Goal: Check status: Check status

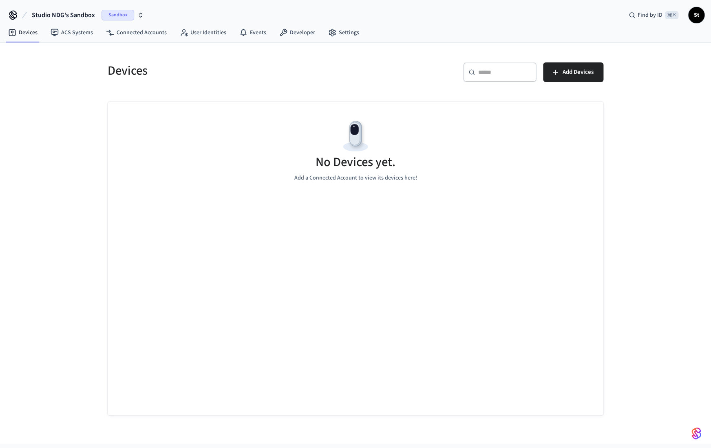
click at [123, 15] on span "Sandbox" at bounding box center [118, 15] width 33 height 11
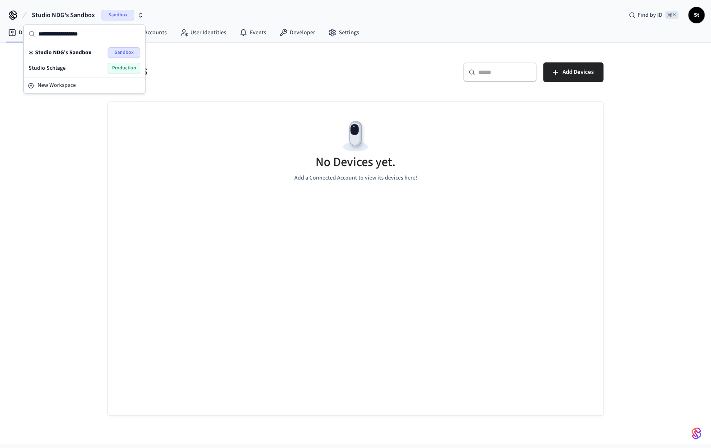
click at [120, 67] on span "Production" at bounding box center [124, 68] width 33 height 11
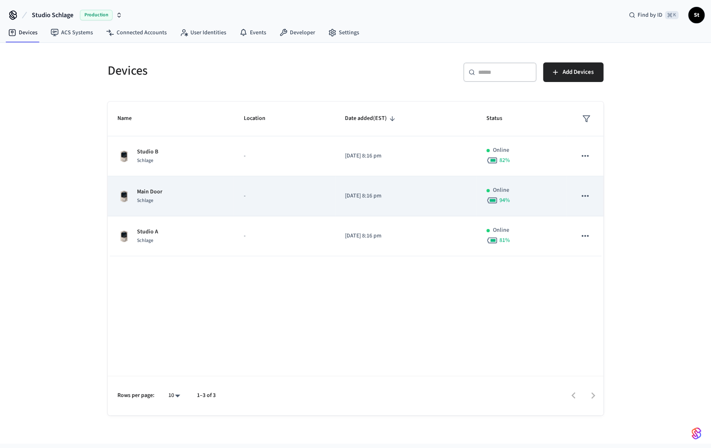
click at [155, 185] on td "Main Door Schlage" at bounding box center [171, 196] width 126 height 40
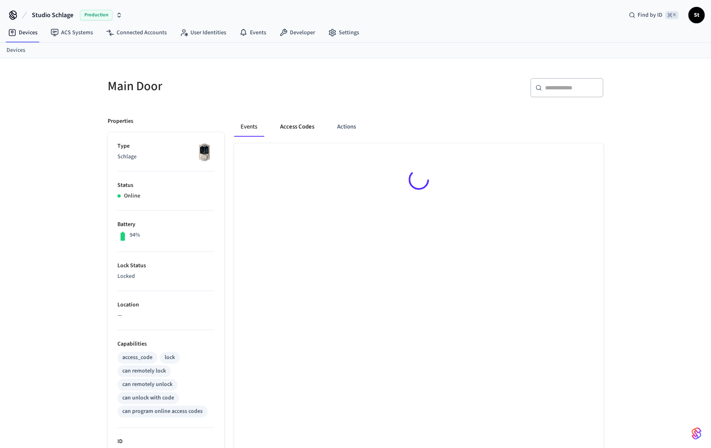
click at [297, 122] on button "Access Codes" at bounding box center [297, 127] width 47 height 20
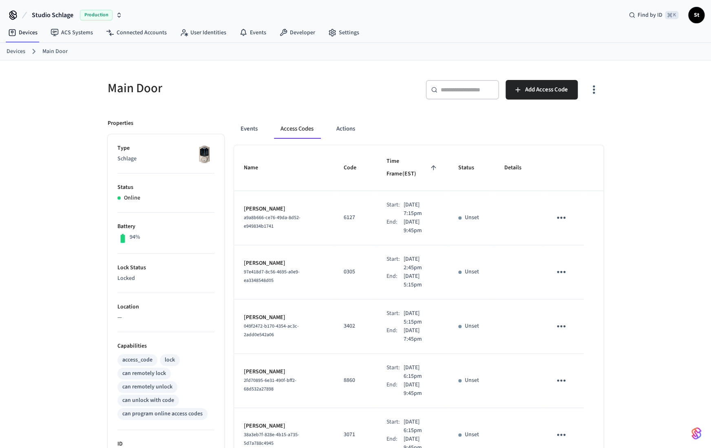
click at [296, 133] on button "Access Codes" at bounding box center [297, 129] width 46 height 20
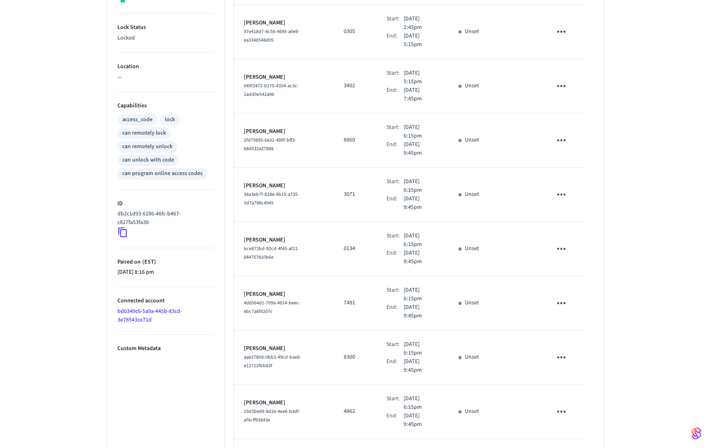
scroll to position [312, 0]
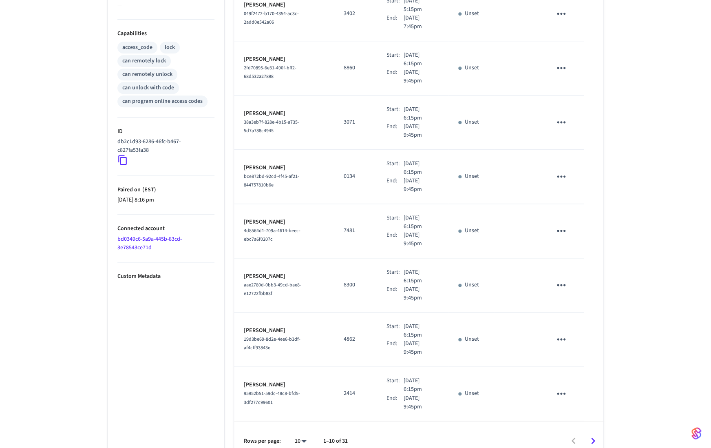
click at [592, 434] on icon "Go to next page" at bounding box center [593, 440] width 13 height 13
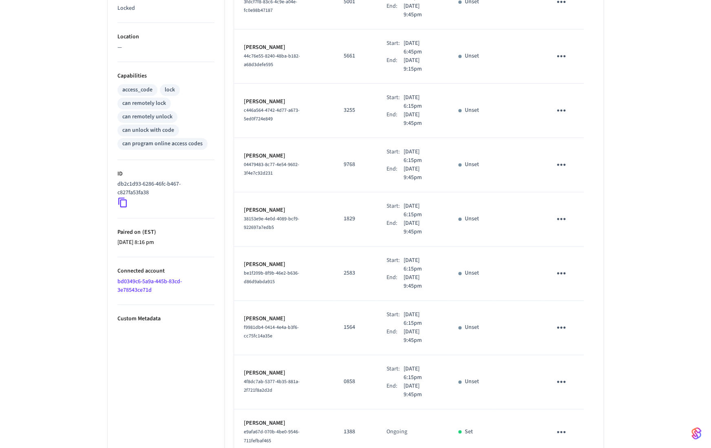
scroll to position [310, 0]
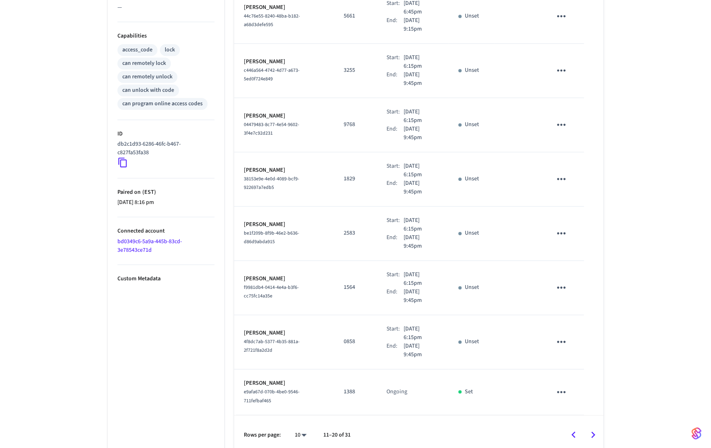
click at [593, 429] on icon "Go to next page" at bounding box center [593, 434] width 13 height 13
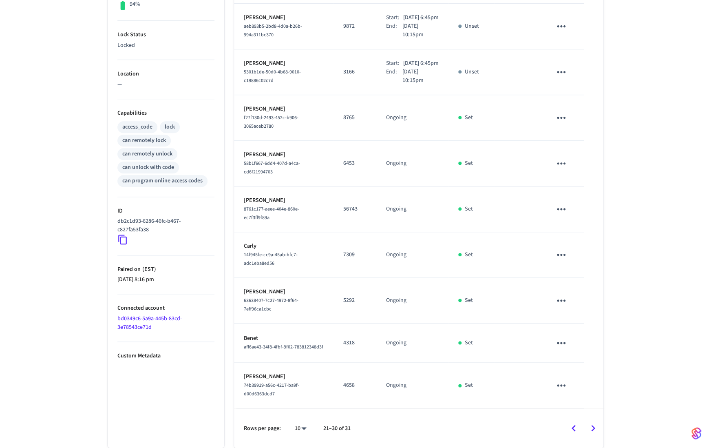
scroll to position [233, 0]
click at [593, 429] on icon "Go to next page" at bounding box center [593, 428] width 13 height 13
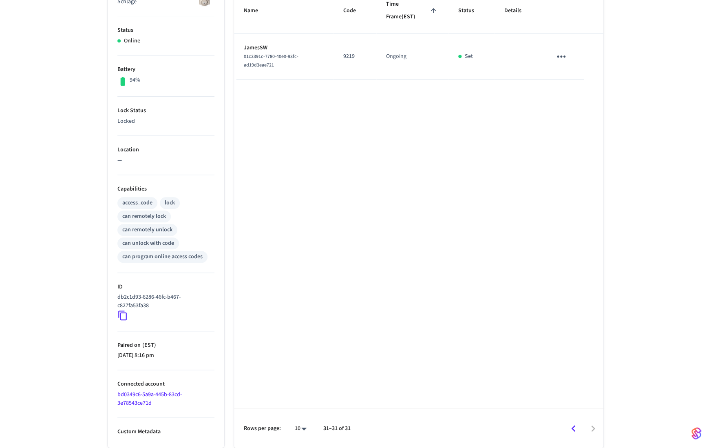
scroll to position [0, 0]
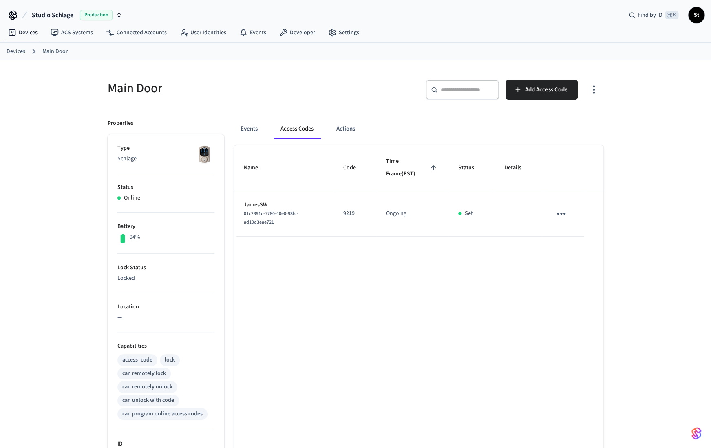
click at [12, 49] on link "Devices" at bounding box center [16, 51] width 19 height 9
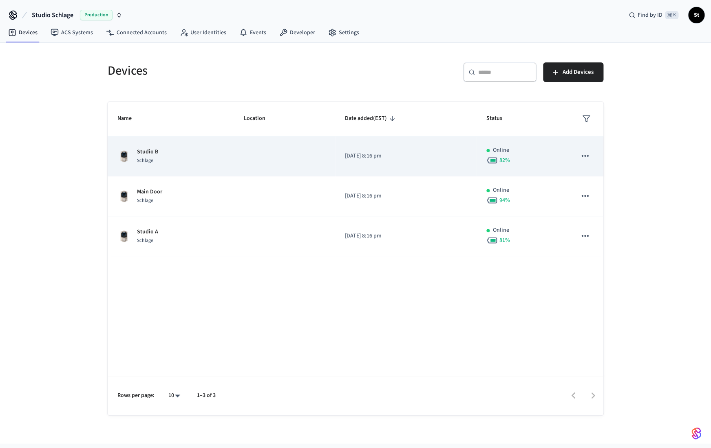
click at [182, 153] on div "Studio B Schlage" at bounding box center [170, 156] width 106 height 17
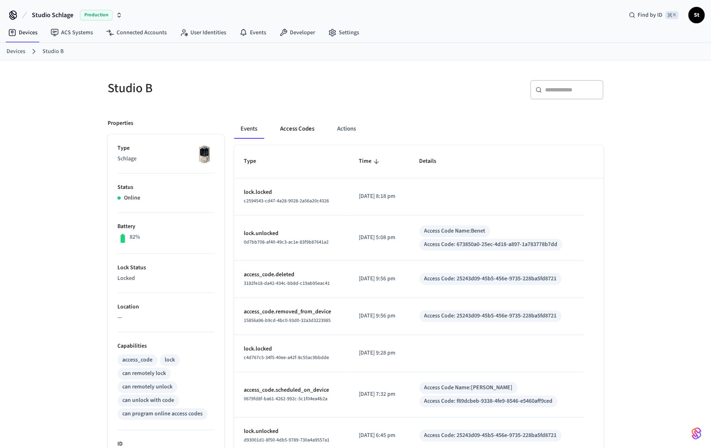
click at [304, 135] on button "Access Codes" at bounding box center [297, 129] width 47 height 20
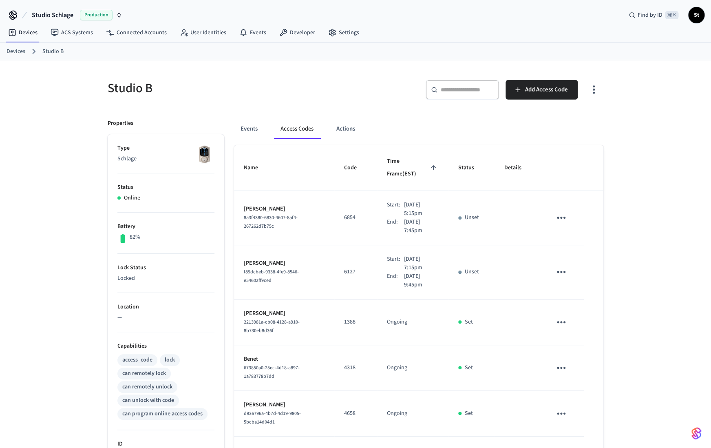
click at [16, 52] on link "Devices" at bounding box center [16, 51] width 19 height 9
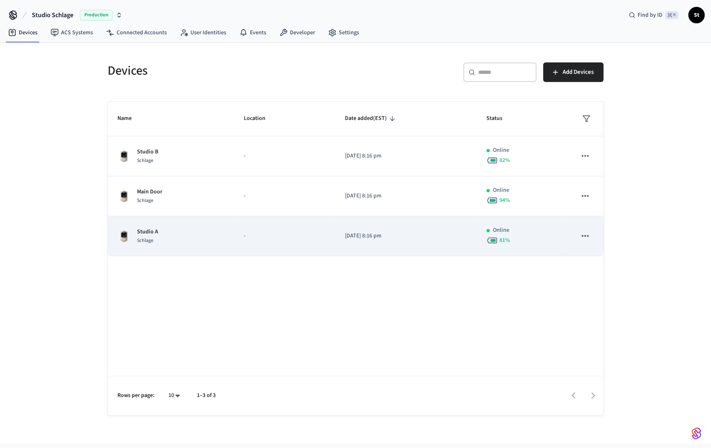
click at [159, 246] on td "Studio A Schlage" at bounding box center [171, 236] width 126 height 40
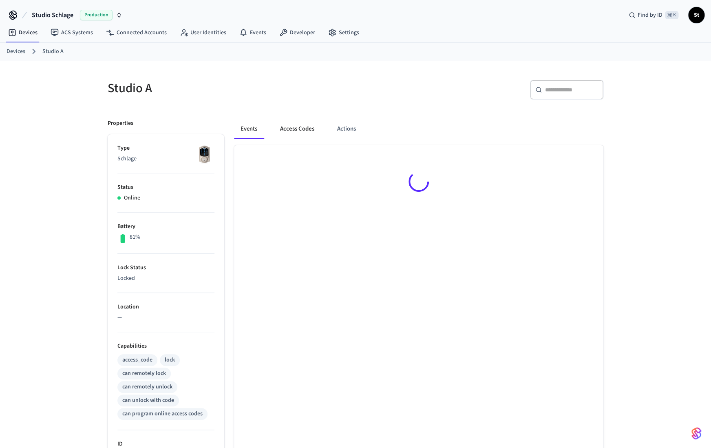
click at [296, 129] on button "Access Codes" at bounding box center [297, 129] width 47 height 20
